Goal: Task Accomplishment & Management: Manage account settings

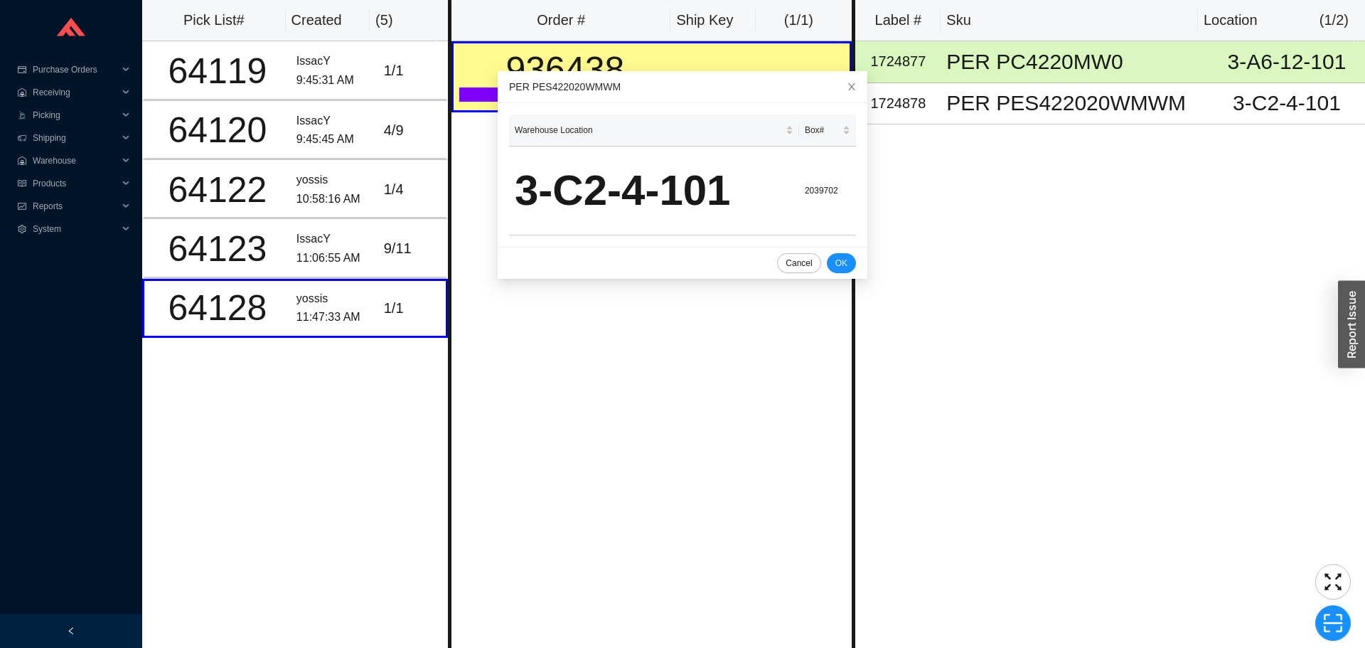
click at [696, 425] on div "Order # Ship Key ( 1 / 1 ) 936438 LTL 526186 1 / 2" at bounding box center [651, 324] width 407 height 648
click at [836, 87] on div "Click to sort ascending" at bounding box center [814, 98] width 97 height 23
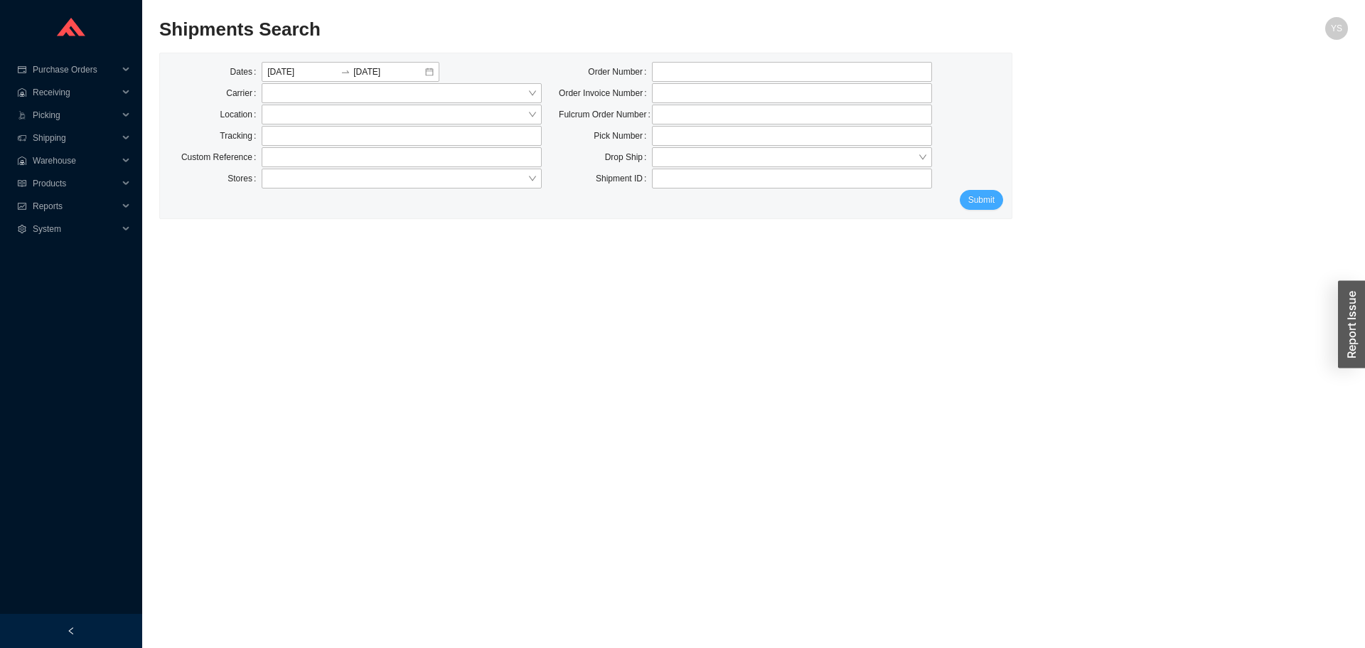
click at [976, 209] on button "Submit" at bounding box center [981, 200] width 43 height 20
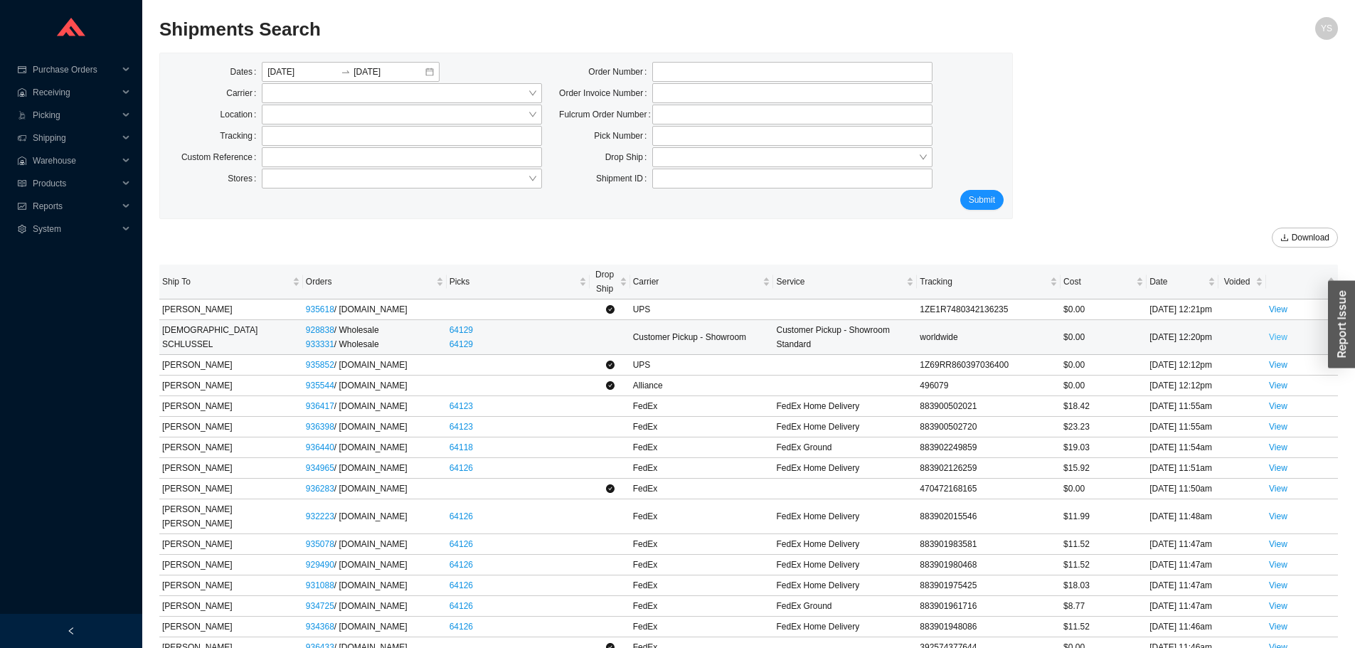
click at [1270, 332] on link "View" at bounding box center [1278, 337] width 18 height 10
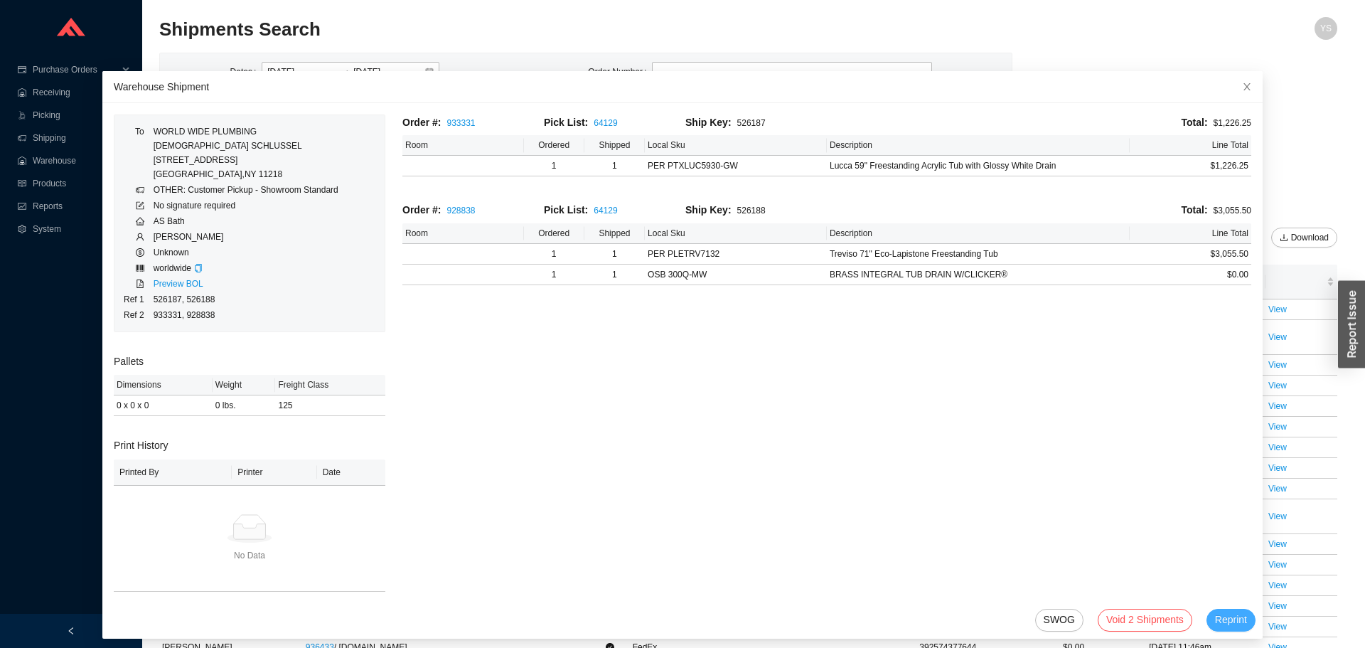
click at [1215, 622] on span "Reprint" at bounding box center [1231, 620] width 32 height 16
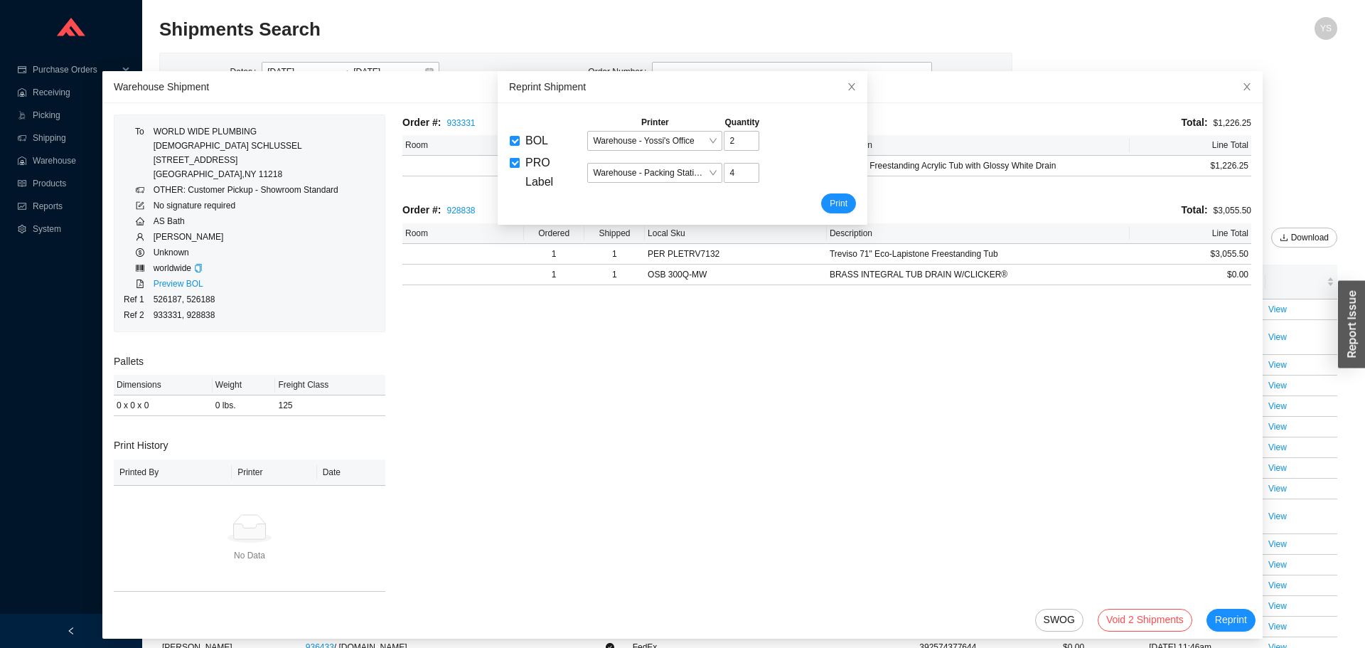
click at [526, 166] on span "PRO Label" at bounding box center [540, 171] width 28 height 31
click at [520, 166] on input "PRO Label" at bounding box center [515, 163] width 10 height 10
checkbox input "false"
click at [841, 200] on div "Printer Quantity BOL Warehouse - Yossi's Office 2 PRO Label Warehouse - Packing…" at bounding box center [683, 164] width 370 height 122
click at [833, 204] on button "Print" at bounding box center [838, 203] width 35 height 20
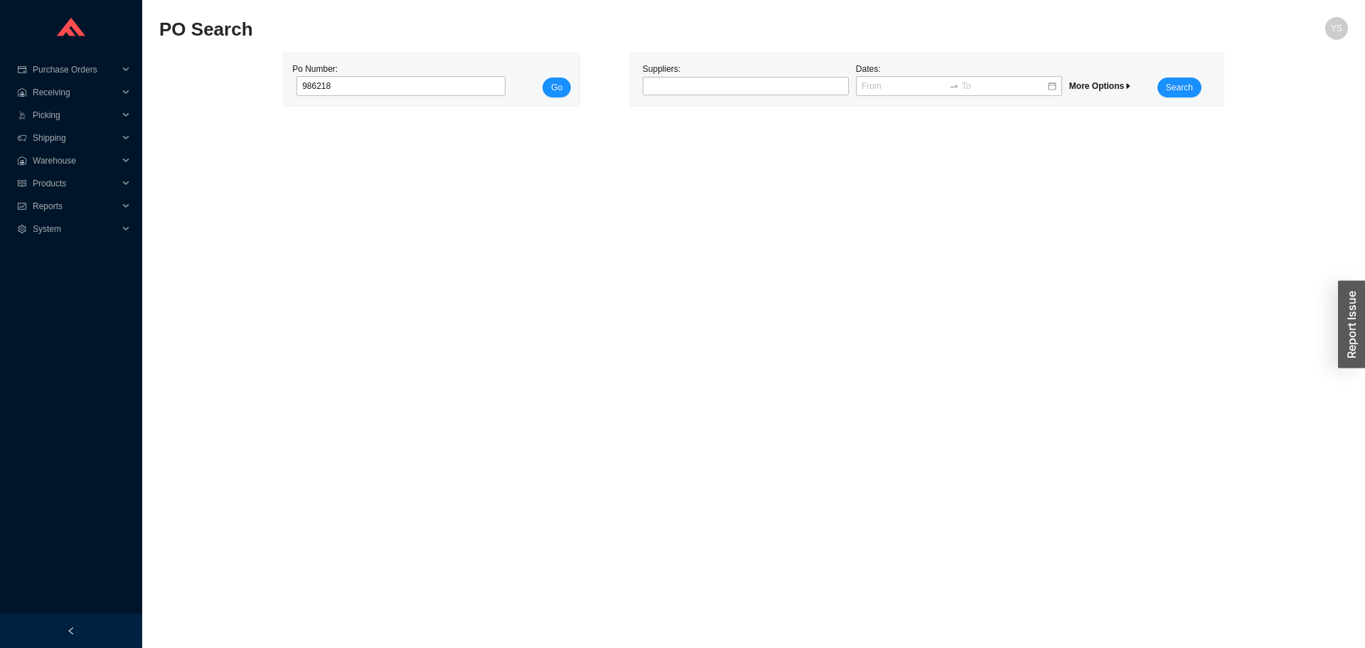
type input "986218"
click at [543, 78] on button "Go" at bounding box center [557, 88] width 28 height 20
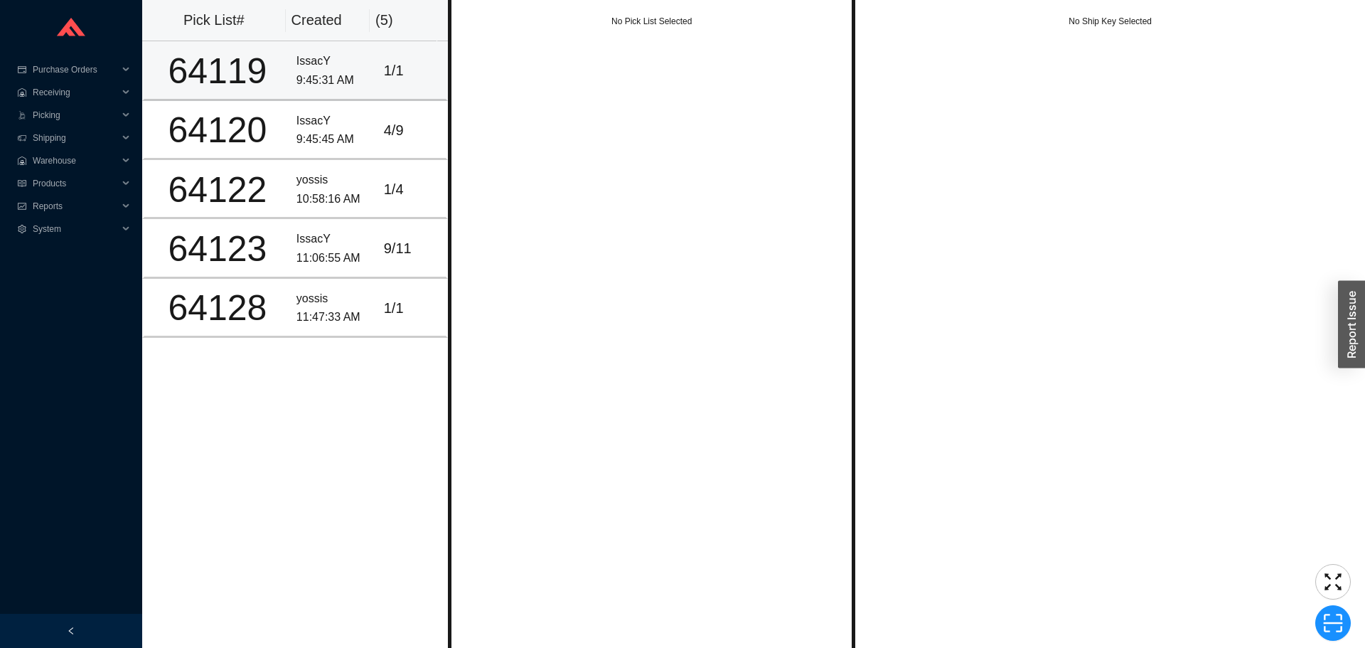
click at [346, 87] on div "9:45:31 AM" at bounding box center [335, 80] width 76 height 19
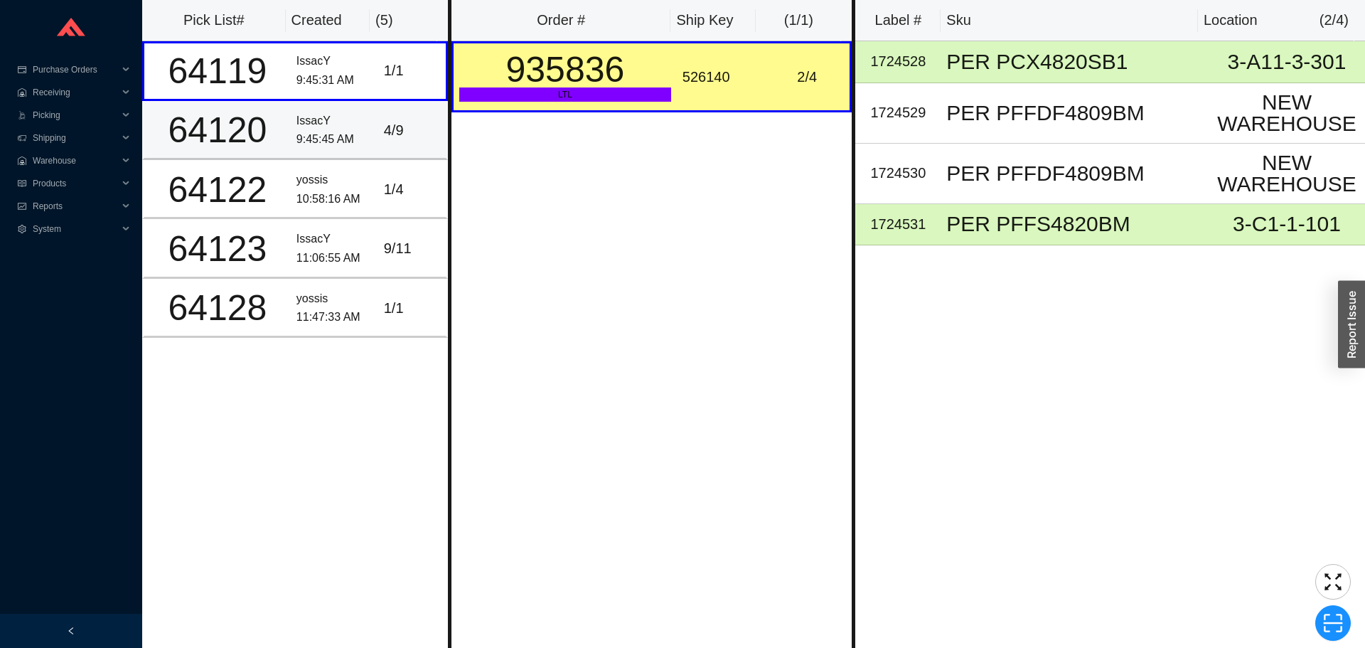
click at [399, 159] on td "4 / 9" at bounding box center [413, 130] width 70 height 59
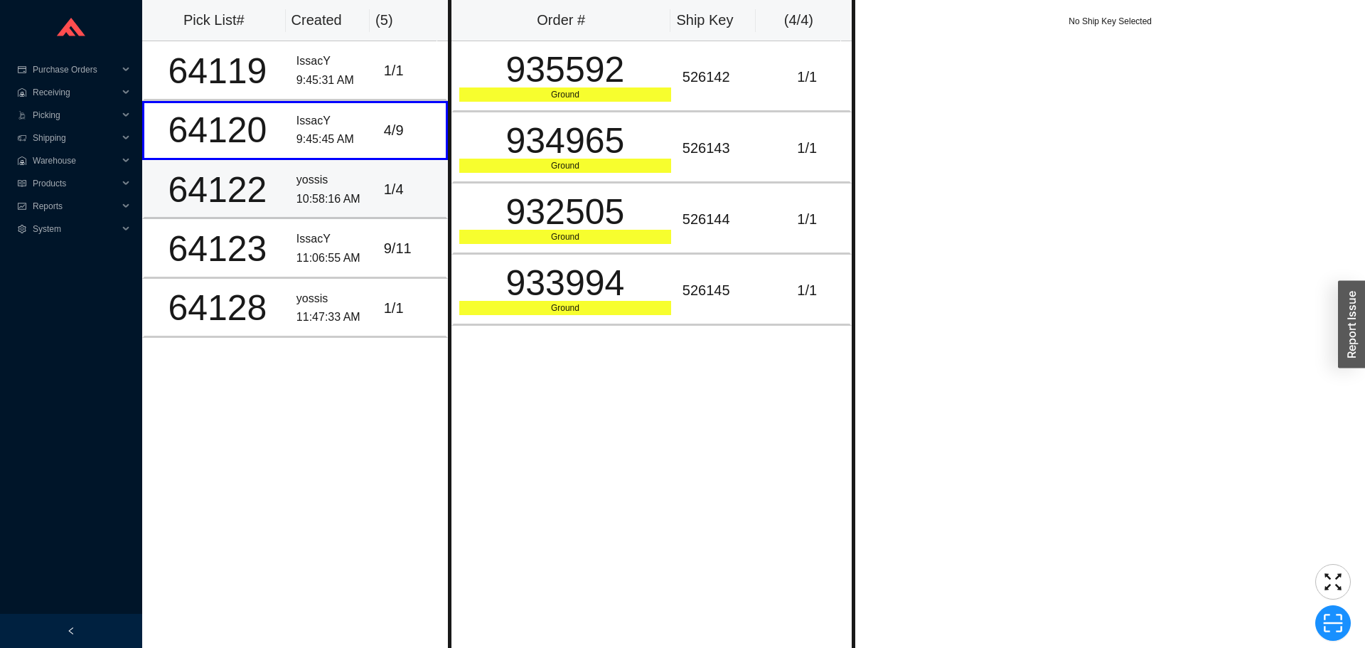
click at [394, 195] on div "1 / 4" at bounding box center [412, 189] width 56 height 23
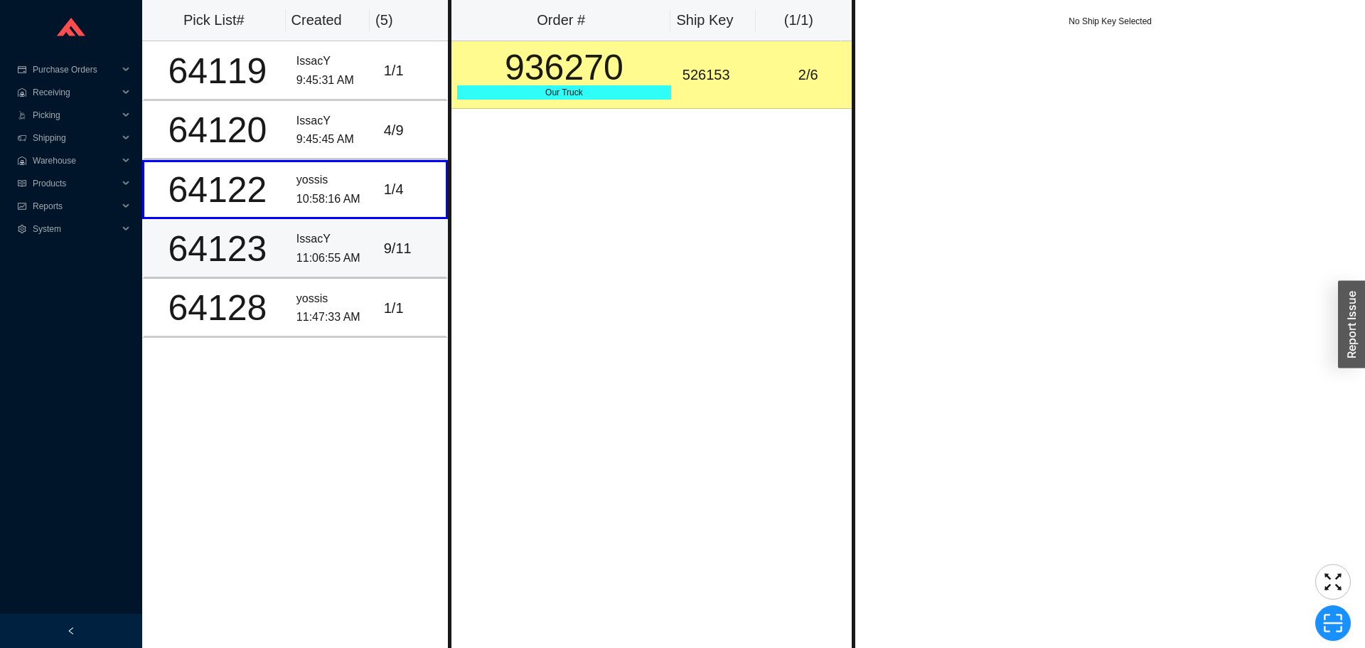
click at [389, 240] on div "9 / 11" at bounding box center [412, 248] width 56 height 23
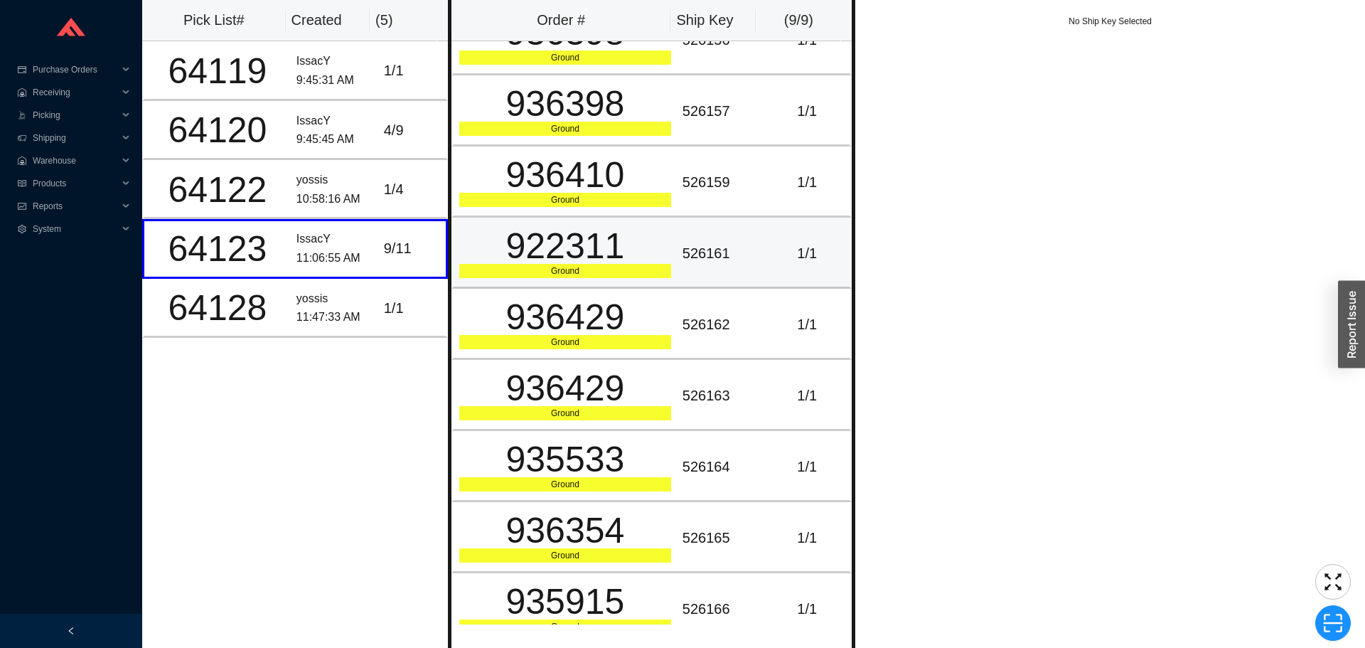
scroll to position [57, 0]
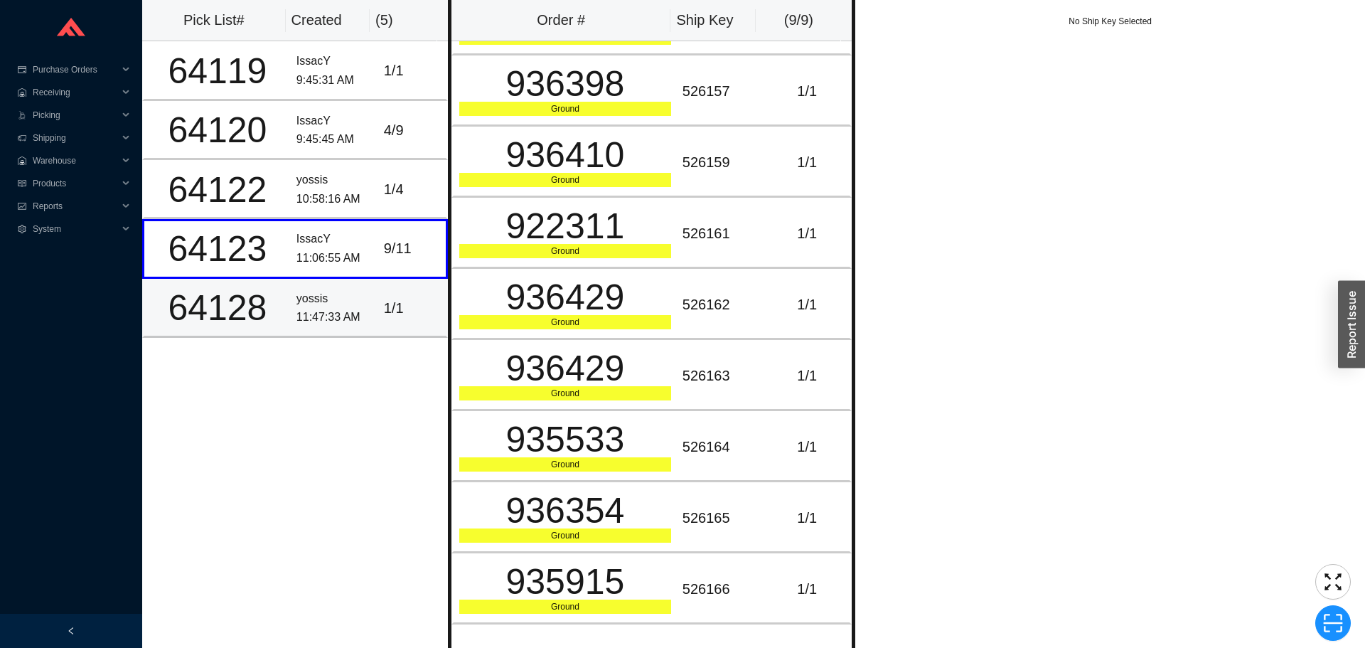
click at [409, 306] on div "1 / 1" at bounding box center [412, 308] width 56 height 23
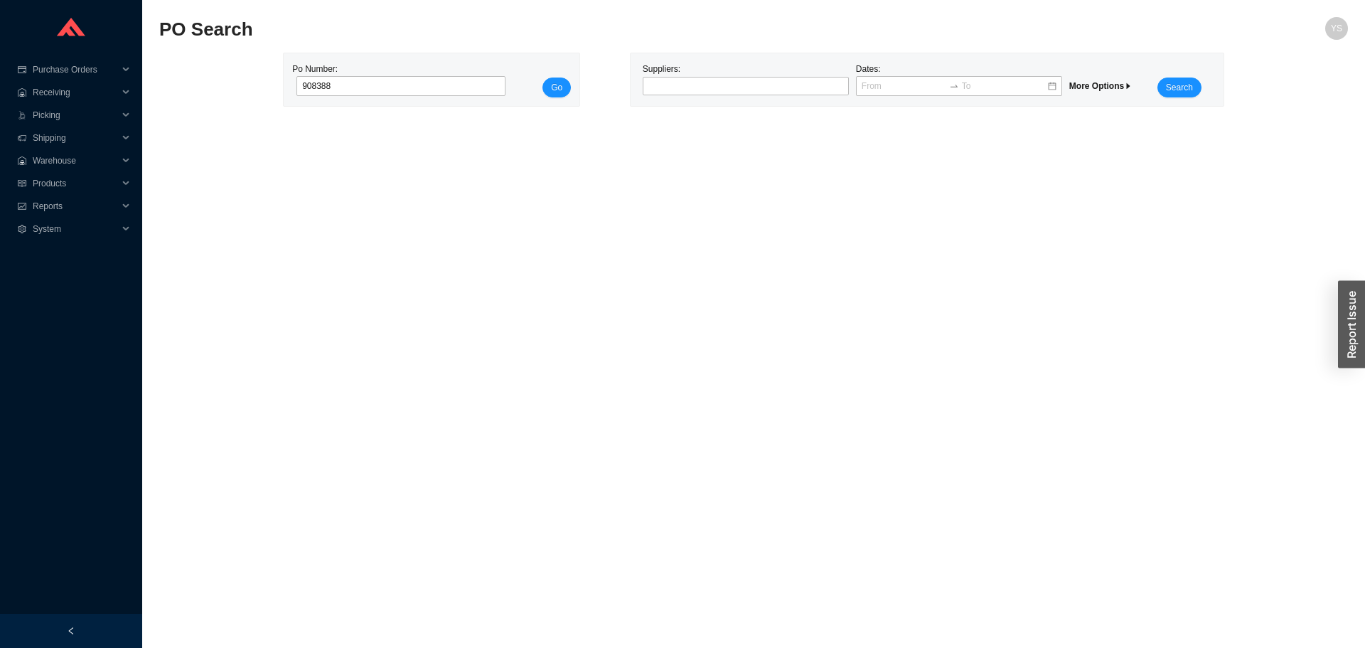
type input "908388"
click at [603, 77] on div "Po Number: 908388 Go Suppliers: Dates: More Options Search" at bounding box center [753, 80] width 1189 height 54
drag, startPoint x: 573, startPoint y: 87, endPoint x: 561, endPoint y: 90, distance: 12.4
click at [569, 88] on div "Po Number: 908388 Go" at bounding box center [432, 79] width 296 height 53
click at [561, 90] on span "Go" at bounding box center [556, 87] width 11 height 14
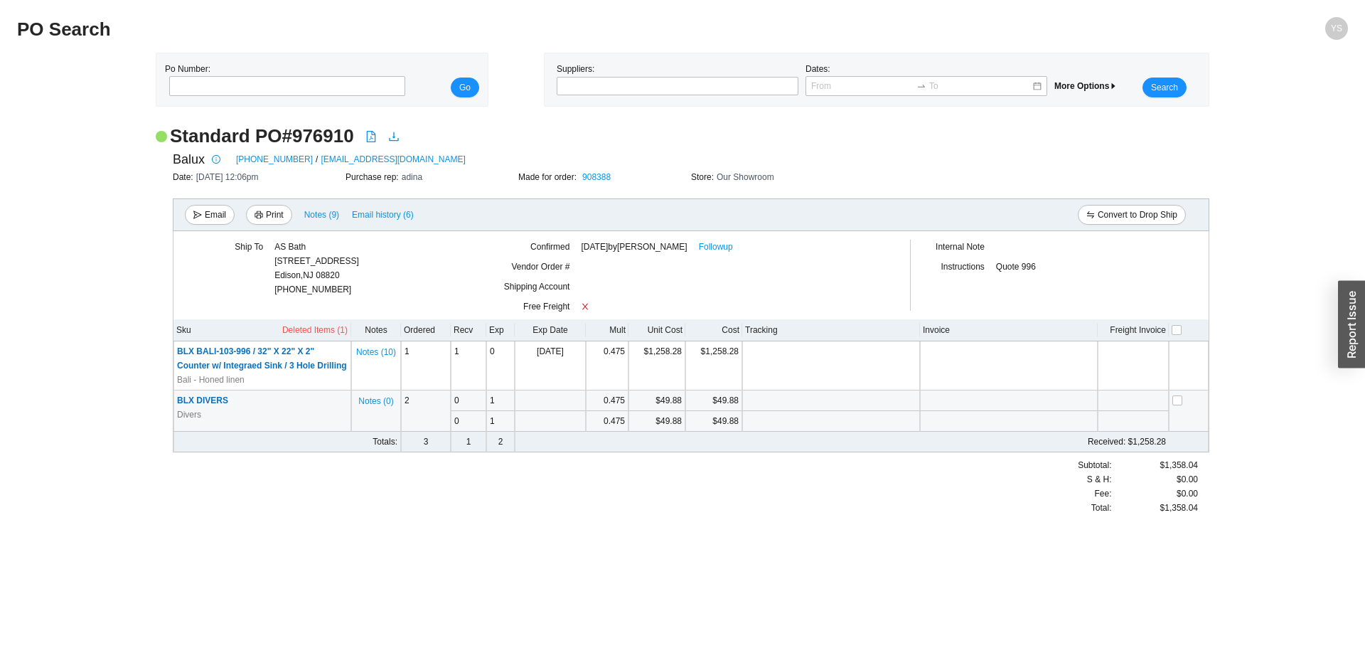
click at [208, 405] on span "BLX DIVERS" at bounding box center [202, 400] width 51 height 10
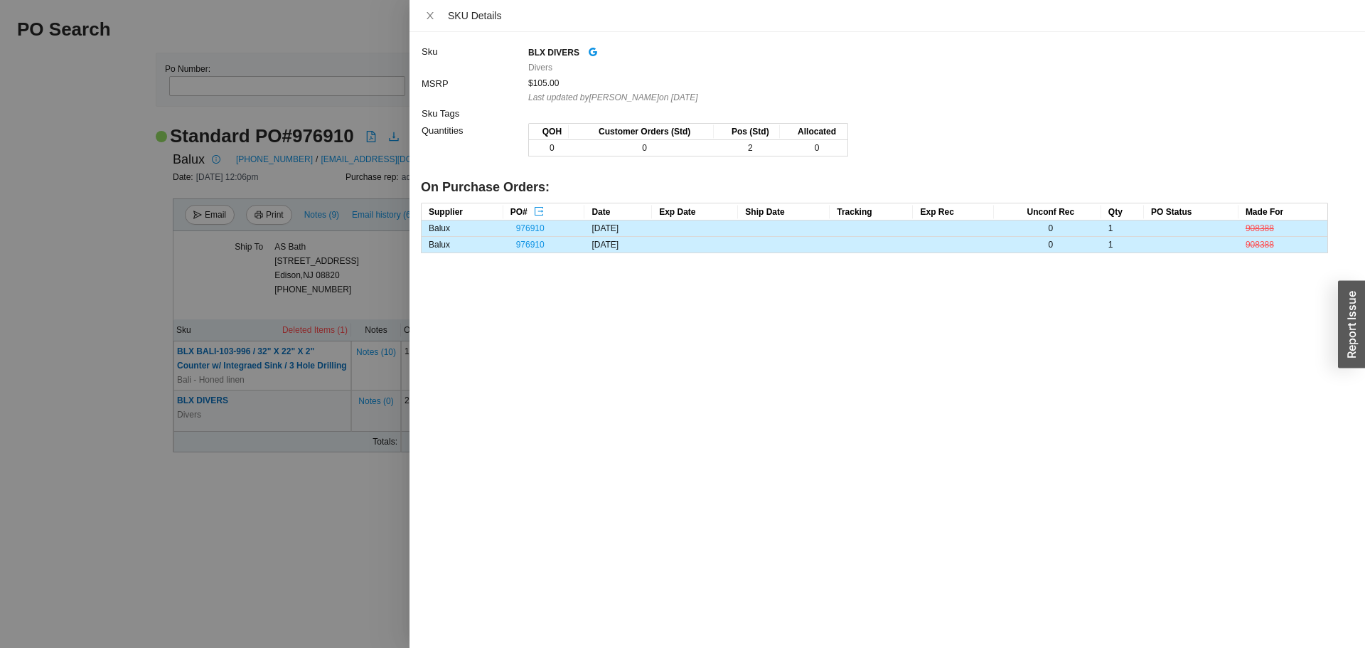
click at [102, 442] on div at bounding box center [682, 324] width 1365 height 648
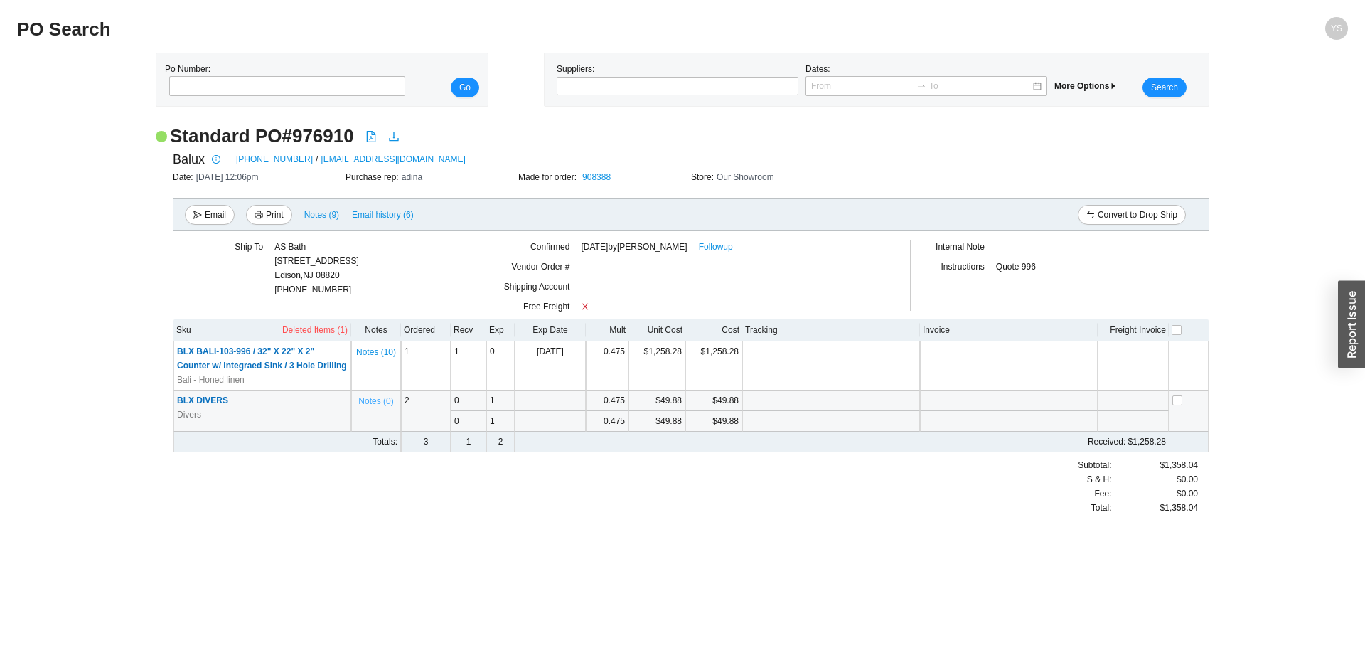
click at [368, 408] on span "Notes ( 0 )" at bounding box center [375, 401] width 35 height 14
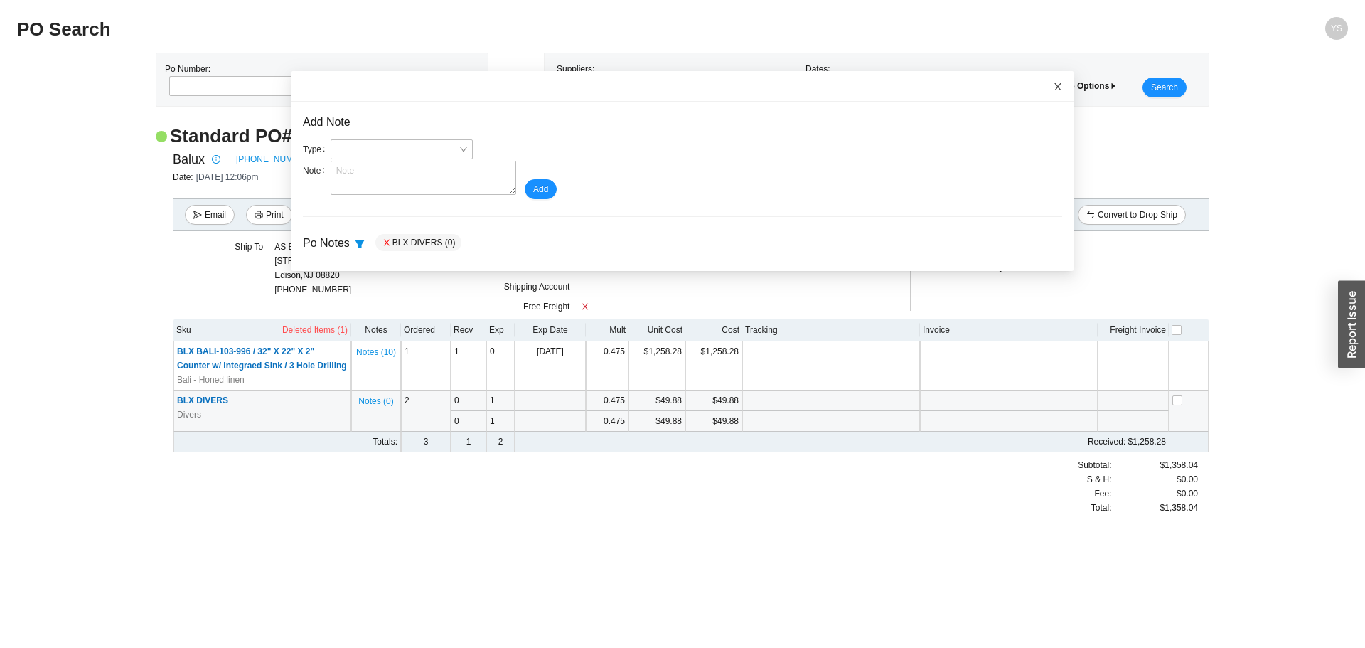
click at [1042, 86] on span "Close" at bounding box center [1057, 86] width 31 height 31
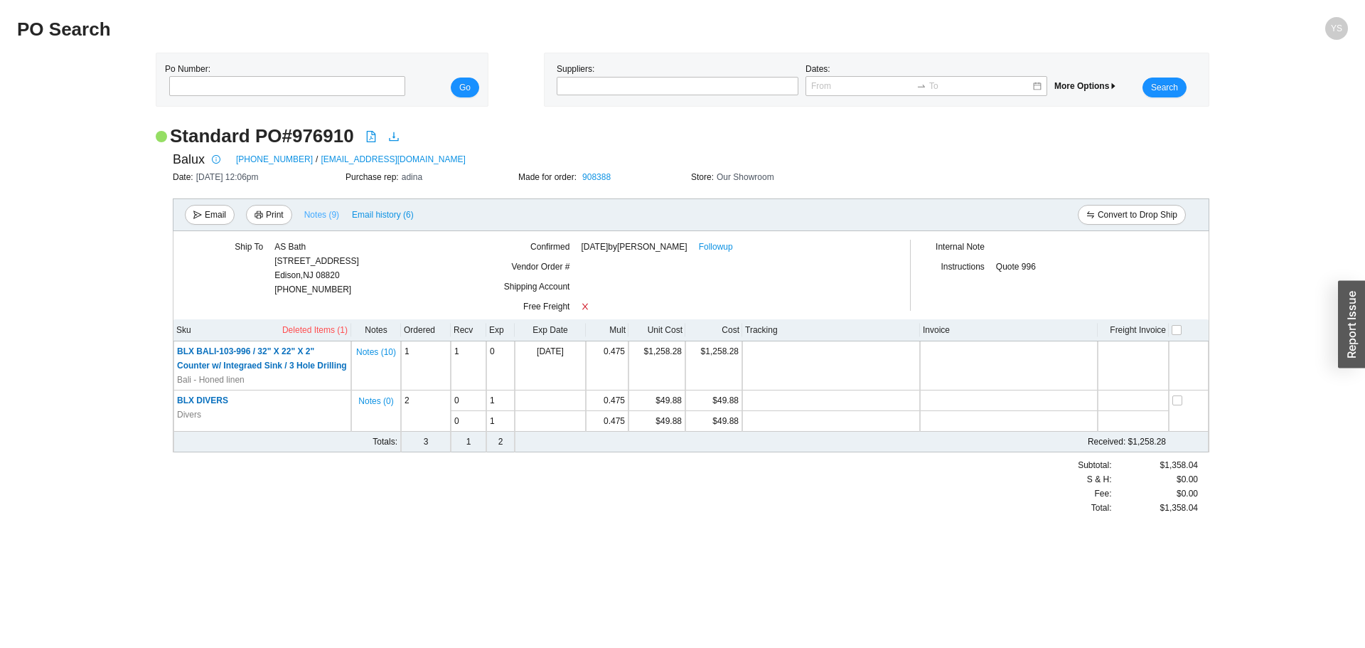
click at [319, 213] on span "Notes ( 9 )" at bounding box center [321, 215] width 35 height 14
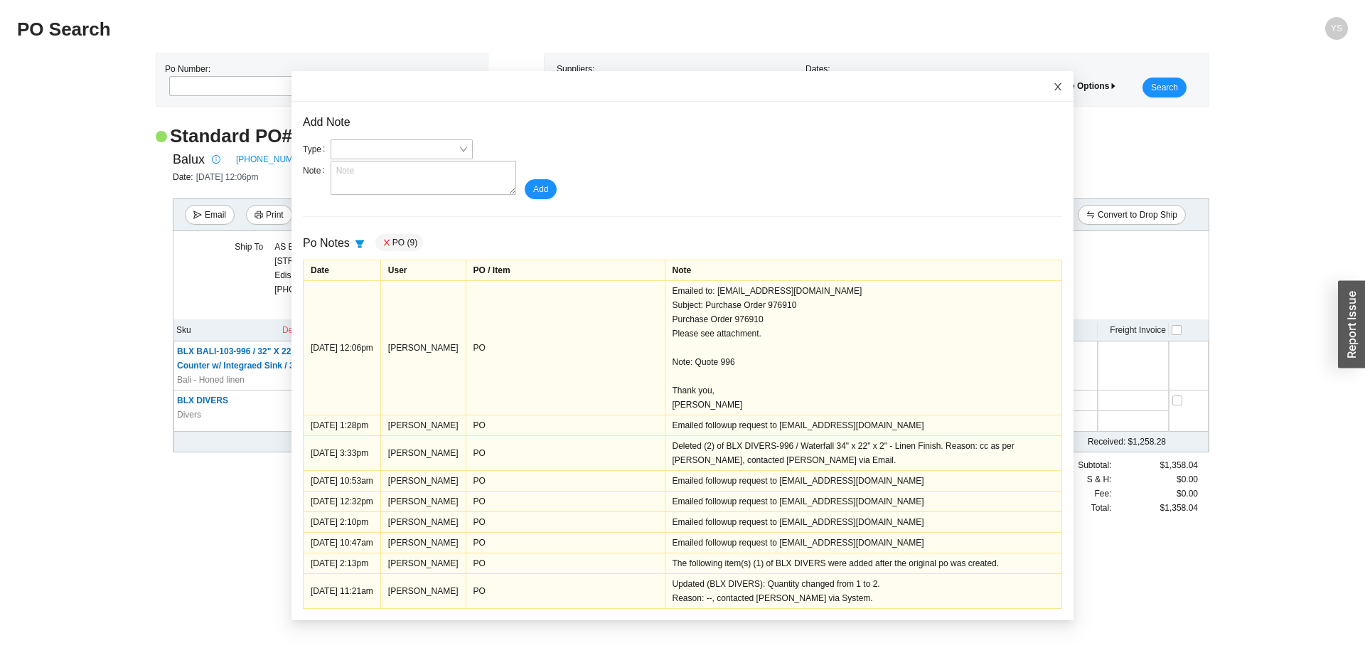
click at [1042, 88] on span "Close" at bounding box center [1057, 86] width 31 height 31
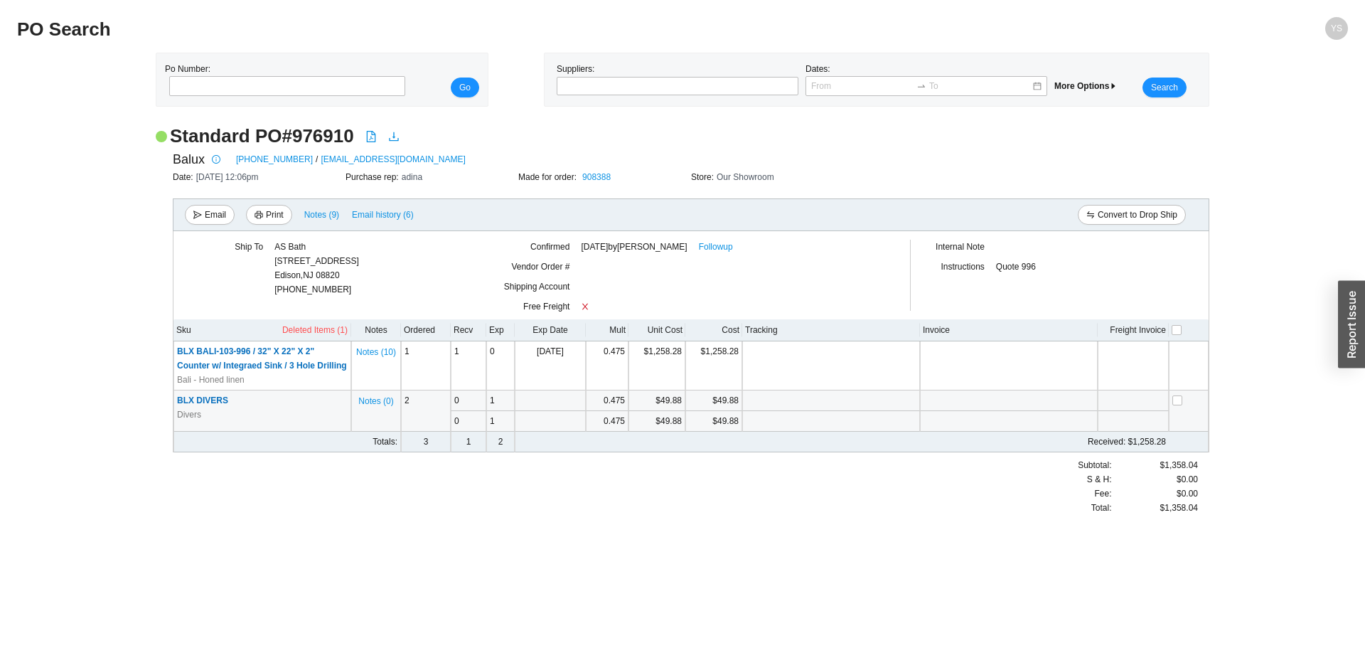
click at [197, 405] on span "BLX DIVERS" at bounding box center [202, 400] width 51 height 10
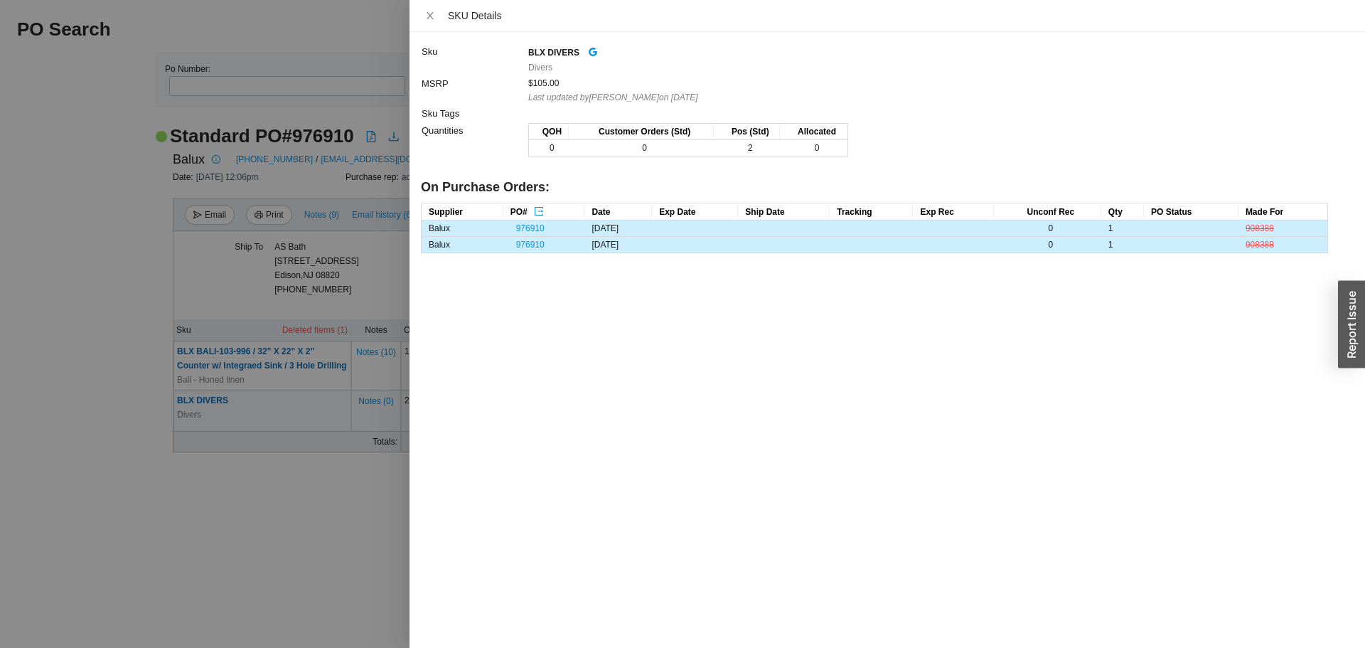
click at [44, 308] on div at bounding box center [682, 324] width 1365 height 648
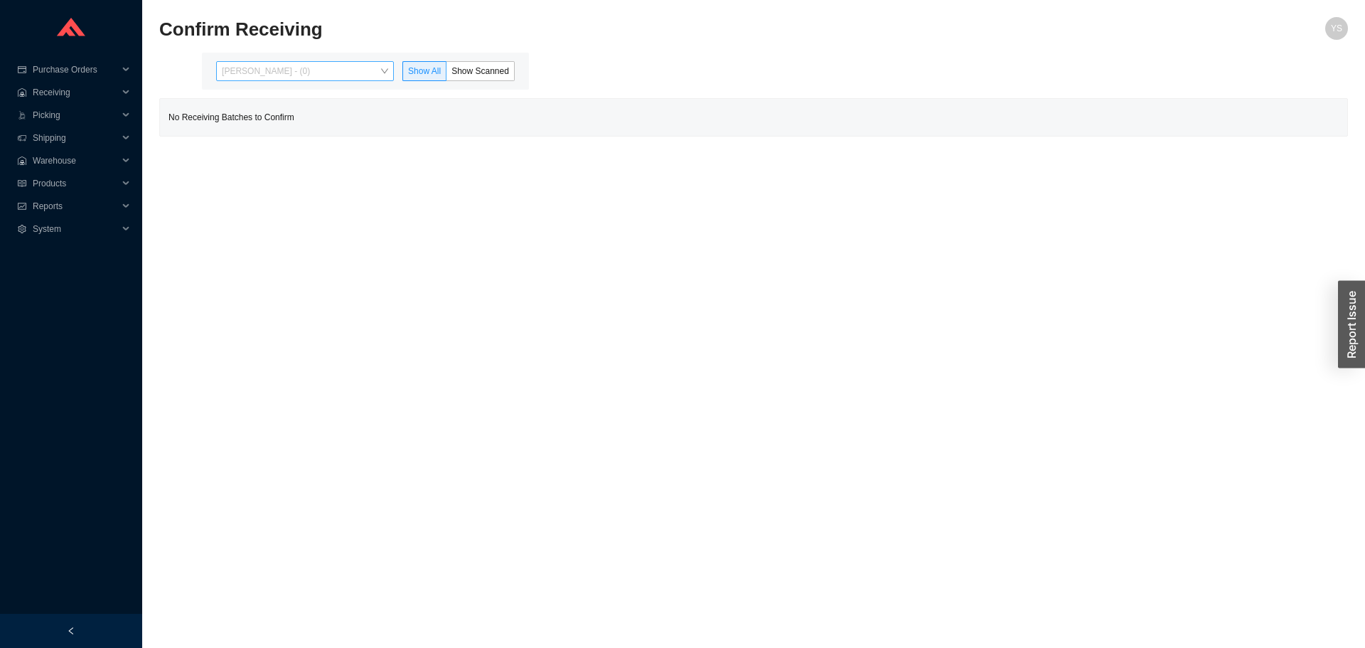
click at [267, 76] on span "[PERSON_NAME] - (0)" at bounding box center [305, 71] width 166 height 18
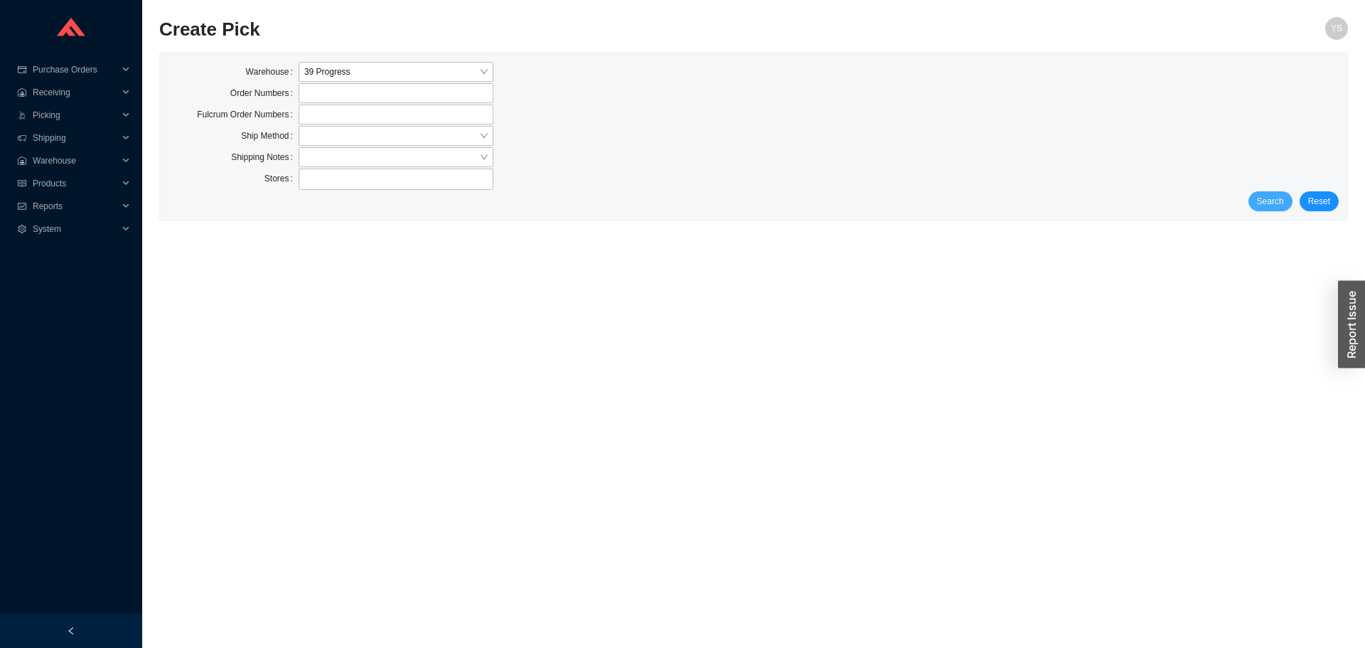
click at [1266, 203] on span "Search" at bounding box center [1270, 201] width 27 height 14
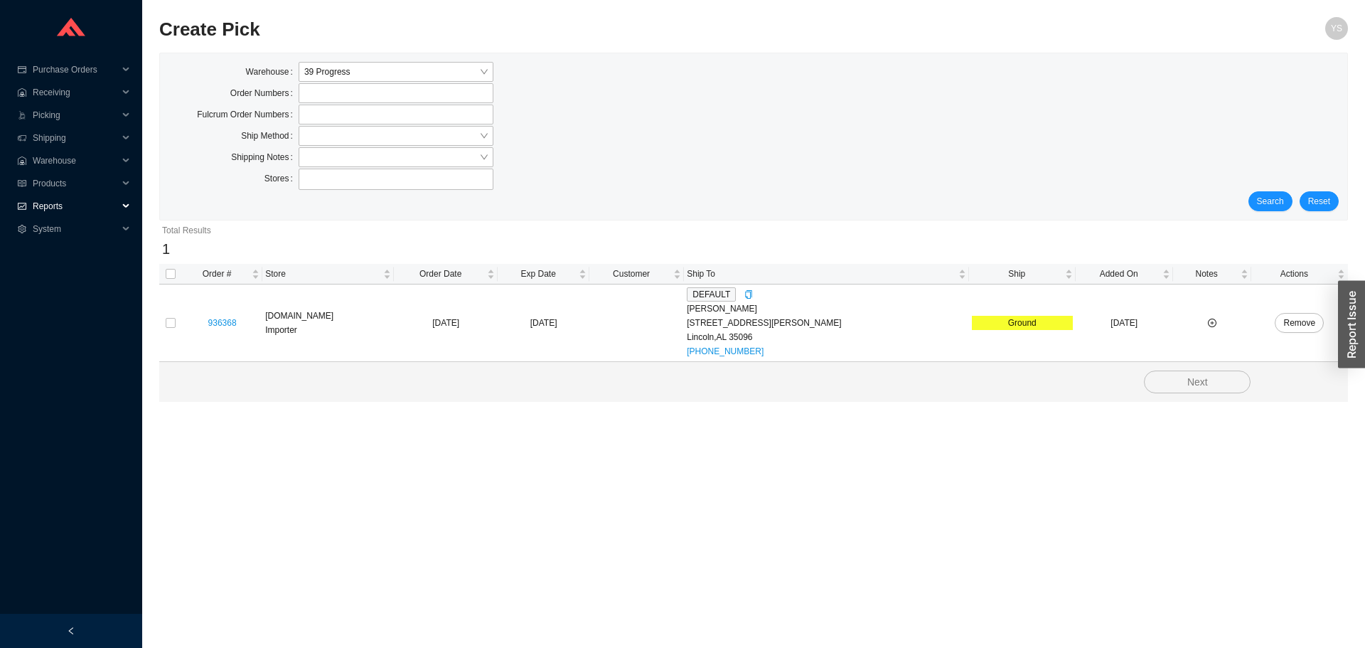
click at [86, 196] on span "Reports" at bounding box center [75, 206] width 85 height 23
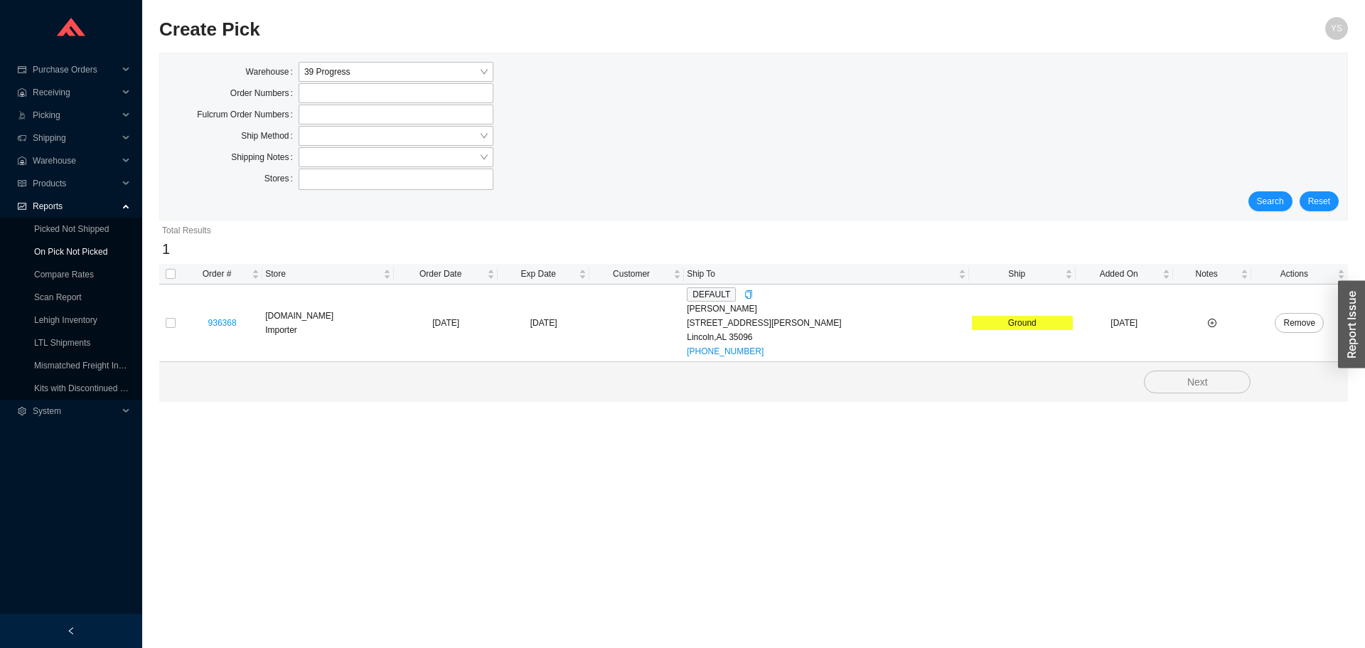
click at [68, 257] on link "On Pick Not Picked" at bounding box center [70, 252] width 73 height 10
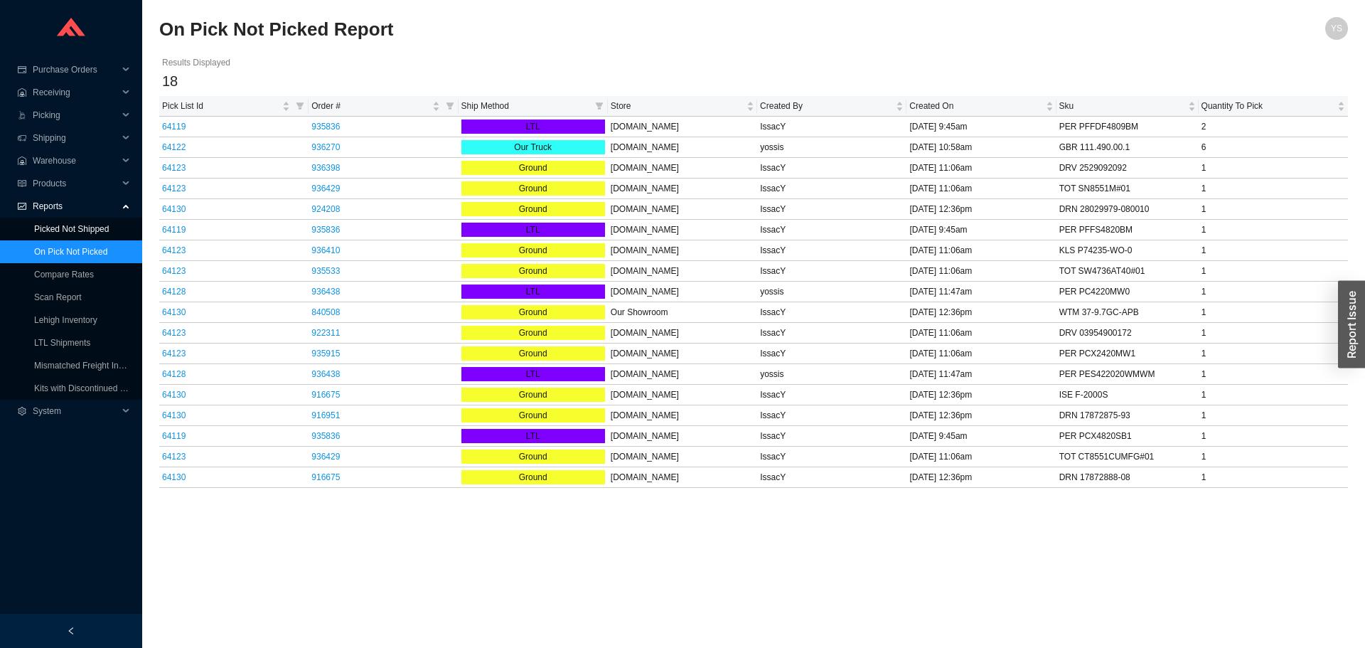
click at [98, 233] on link "Picked Not Shipped" at bounding box center [71, 229] width 75 height 10
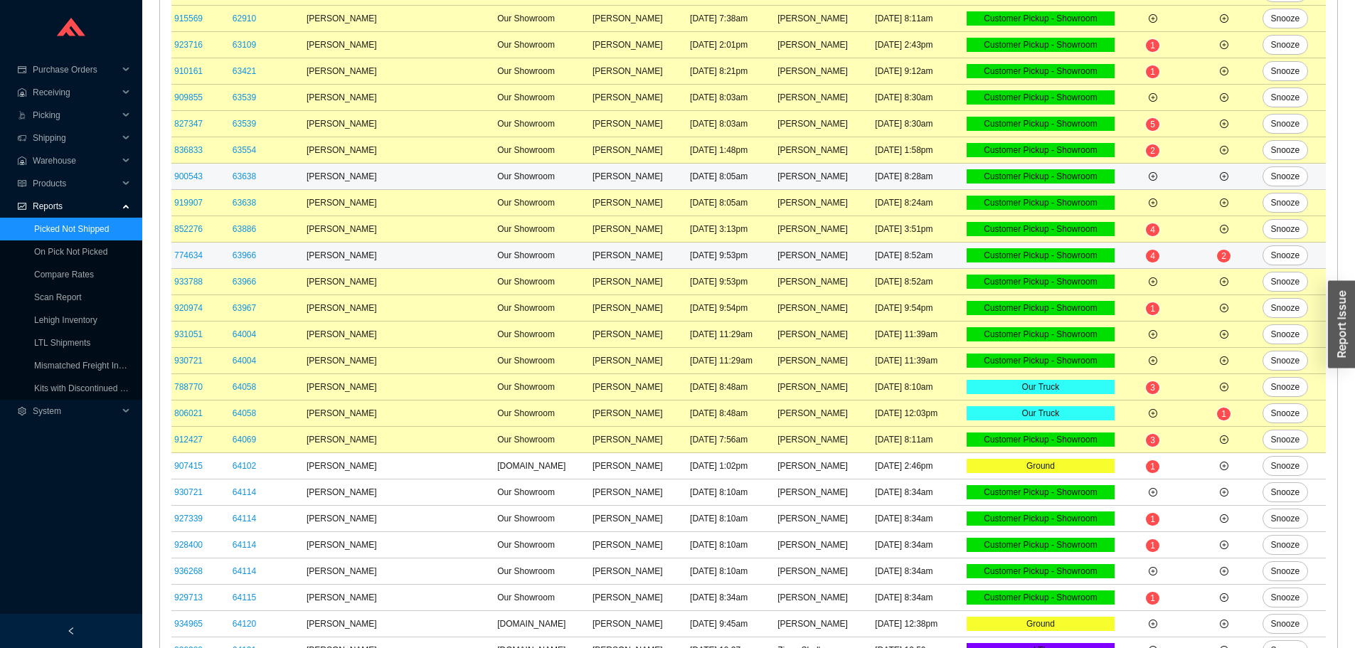
scroll to position [703, 0]
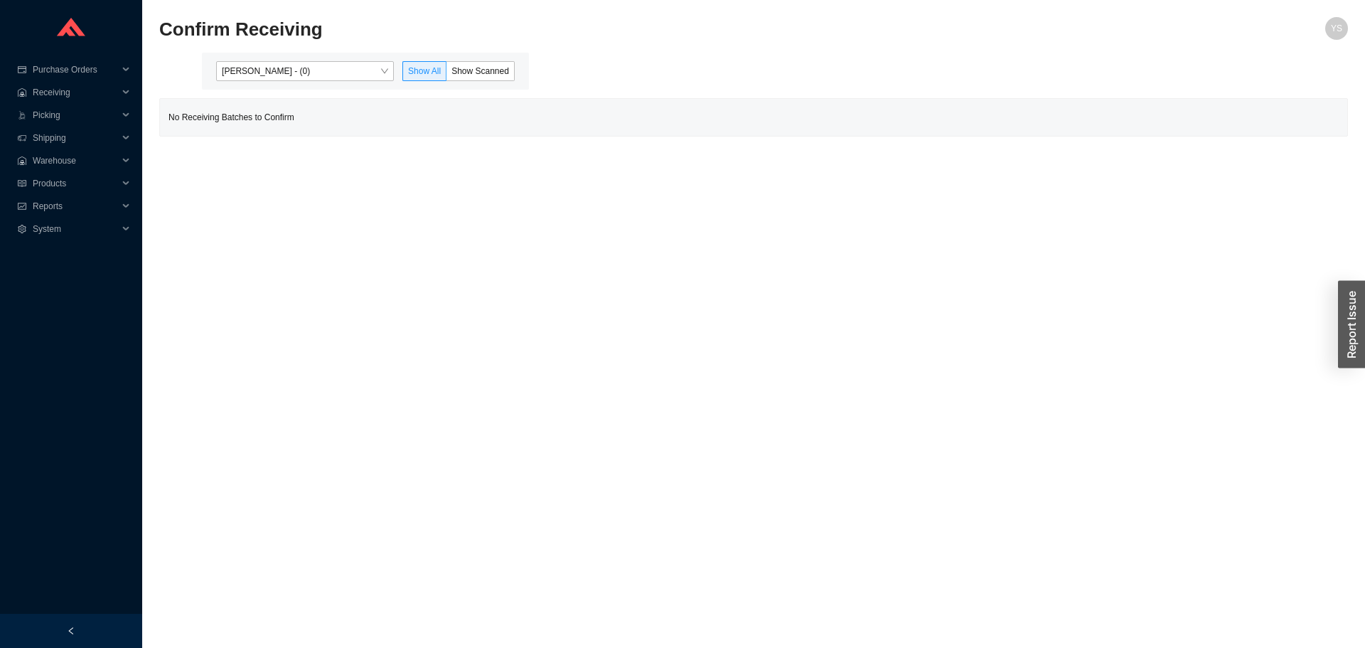
click at [239, 82] on div "[PERSON_NAME] - (0) Show All Show Scanned" at bounding box center [365, 71] width 327 height 37
click at [238, 80] on span "[PERSON_NAME] - (0)" at bounding box center [305, 71] width 166 height 18
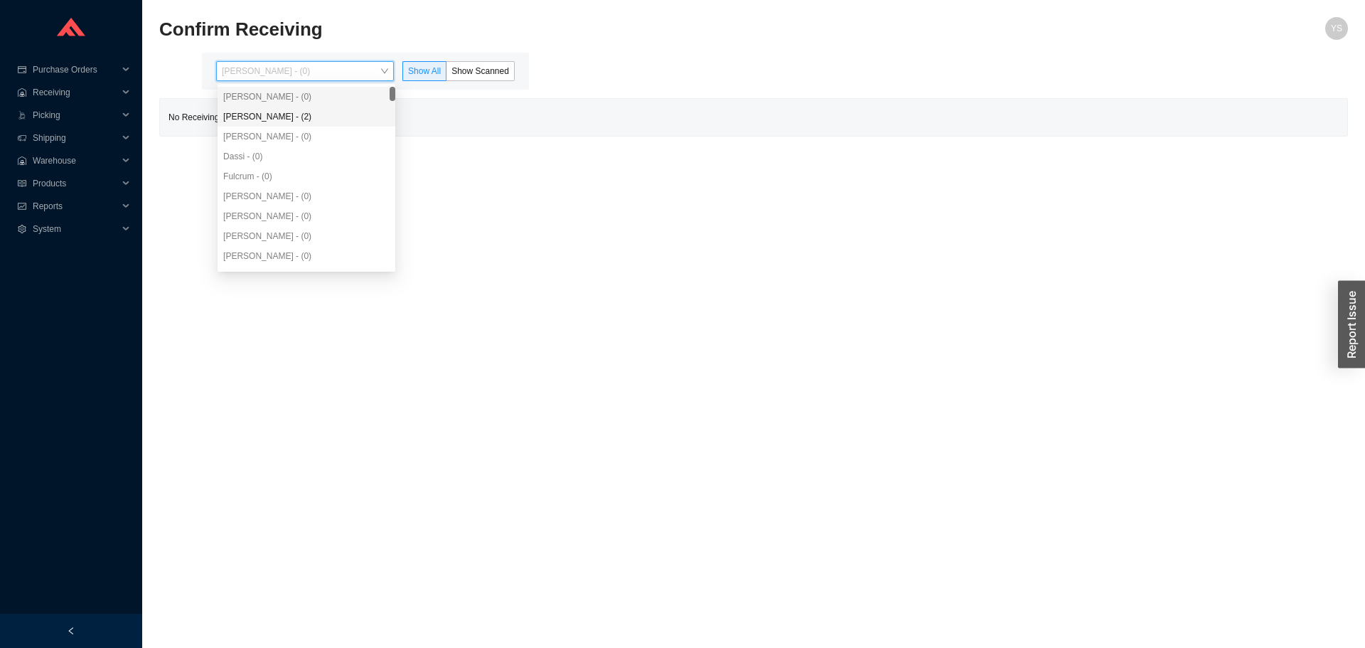
click at [248, 107] on div "[PERSON_NAME] - (2)" at bounding box center [307, 117] width 178 height 20
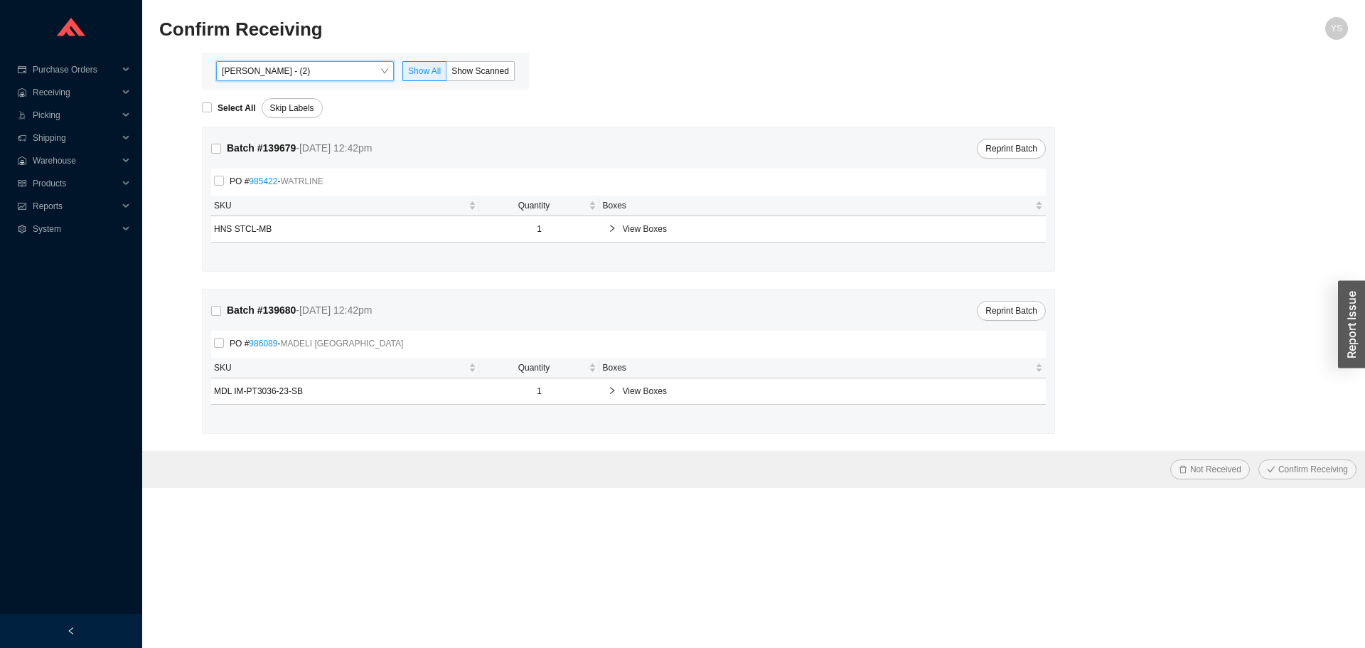
click at [477, 55] on div "[PERSON_NAME] - (2) [PERSON_NAME] - (2) Show All Show Scanned" at bounding box center [365, 71] width 327 height 37
drag, startPoint x: 483, startPoint y: 58, endPoint x: 485, endPoint y: 65, distance: 8.1
click at [484, 61] on div "[PERSON_NAME] - (2) Show All Show Scanned" at bounding box center [365, 71] width 327 height 37
click at [486, 69] on span "Show Scanned" at bounding box center [481, 71] width 58 height 10
click at [447, 74] on input "Show Scanned" at bounding box center [447, 74] width 0 height 0
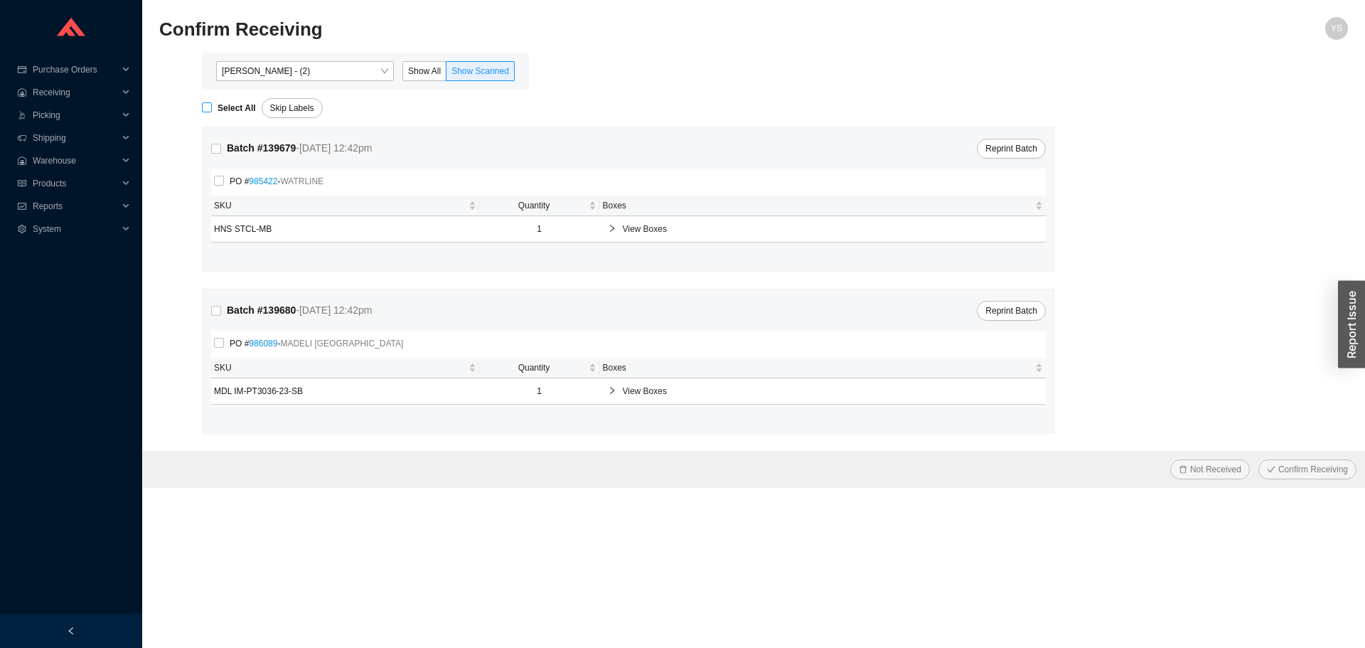
click at [231, 112] on strong "Select All" at bounding box center [237, 108] width 38 height 10
click at [212, 112] on input "Select All" at bounding box center [207, 107] width 10 height 10
checkbox input "true"
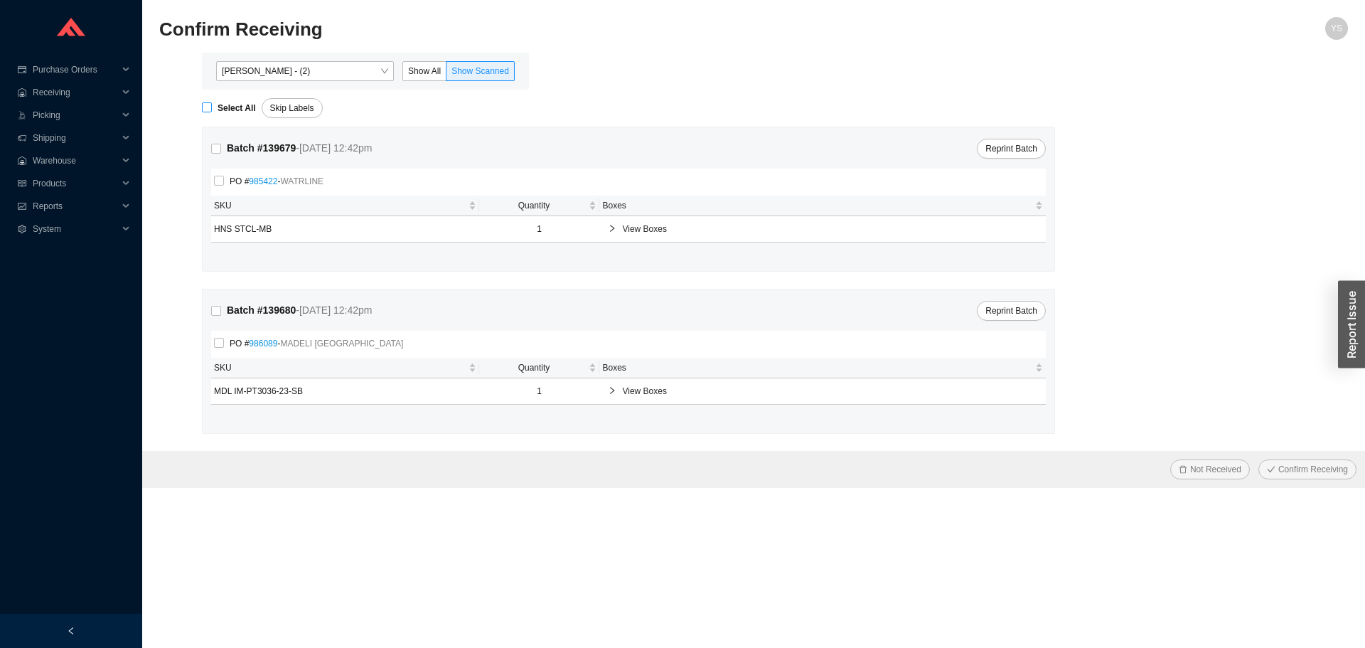
checkbox input "true"
click at [1296, 468] on span "Confirm Receiving" at bounding box center [1314, 469] width 70 height 14
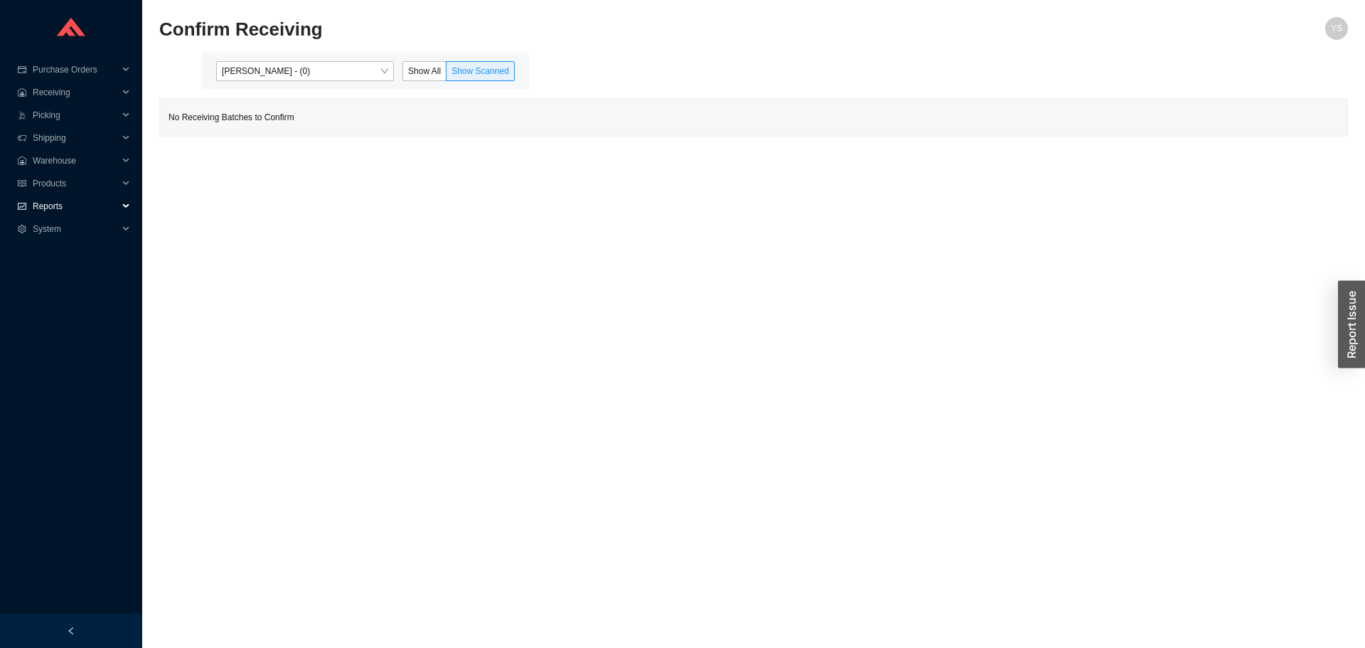
click at [53, 204] on span "Reports" at bounding box center [75, 206] width 85 height 23
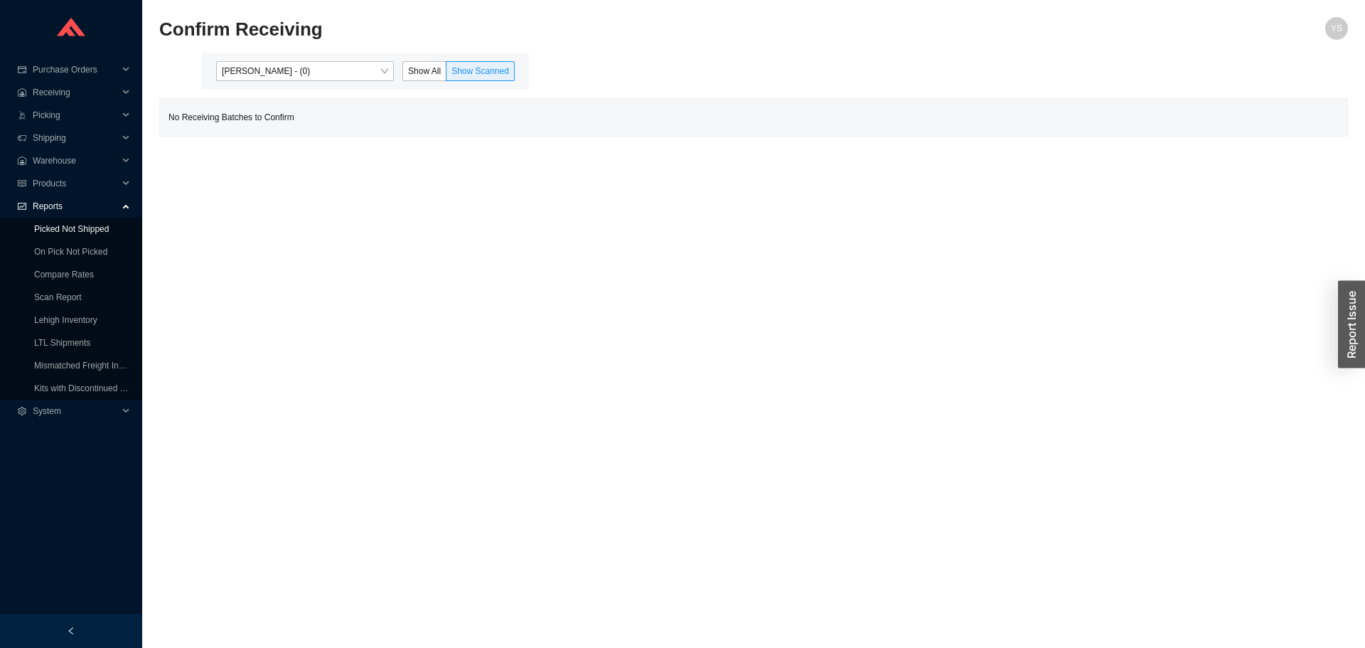
click at [55, 234] on link "Picked Not Shipped" at bounding box center [71, 229] width 75 height 10
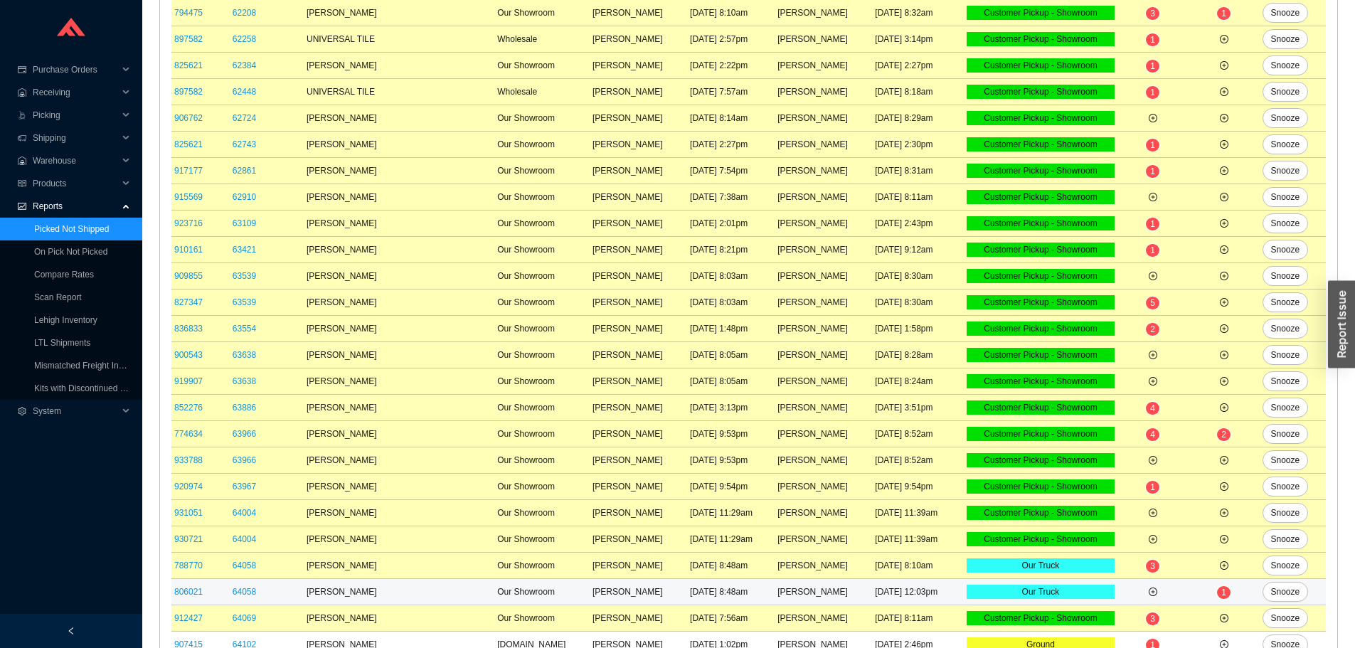
scroll to position [569, 0]
